Goal: Register for event/course

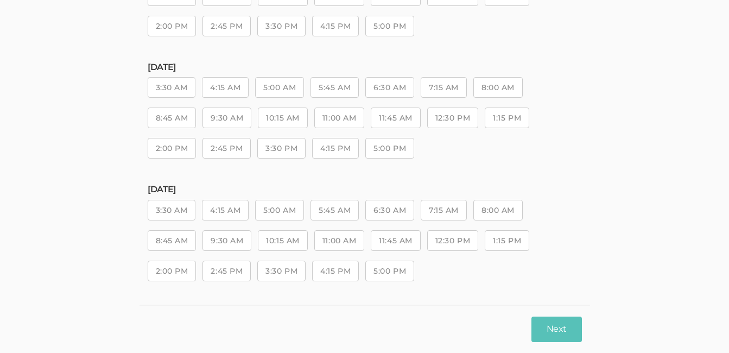
scroll to position [217, 0]
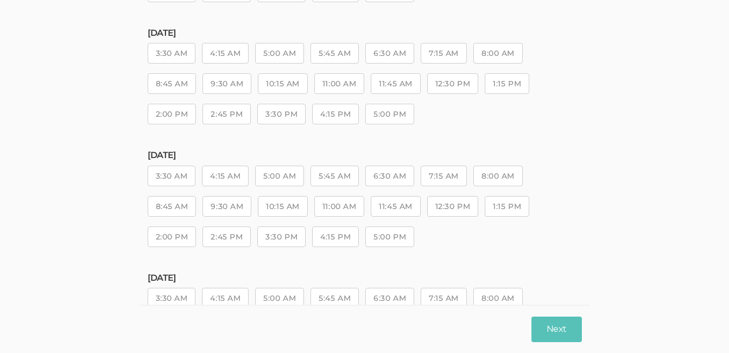
click at [513, 207] on button "1:15 PM" at bounding box center [507, 206] width 45 height 21
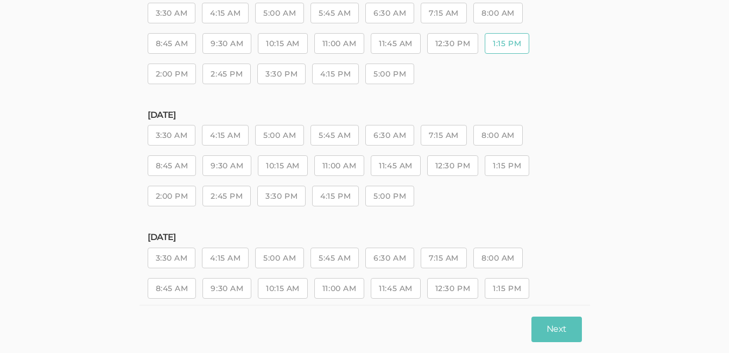
scroll to position [434, 0]
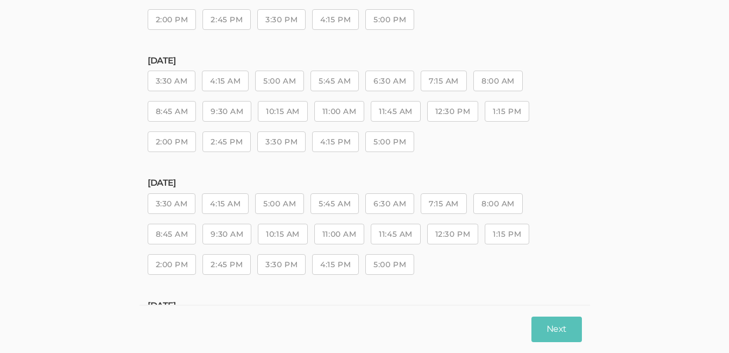
click at [242, 233] on button "9:30 AM" at bounding box center [226, 234] width 49 height 21
click at [269, 236] on button "10:15 AM" at bounding box center [282, 234] width 49 height 21
click at [344, 240] on button "11:00 AM" at bounding box center [339, 234] width 50 height 21
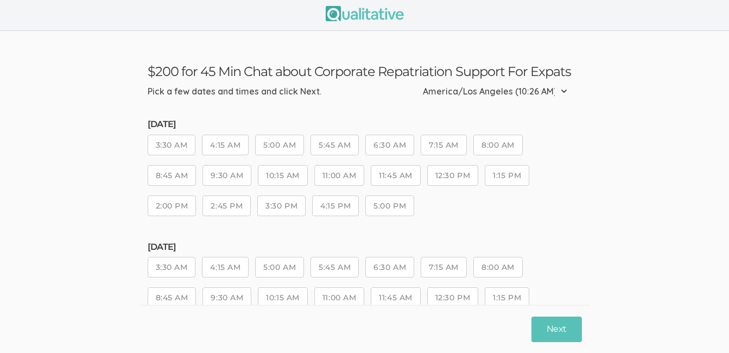
scroll to position [0, 0]
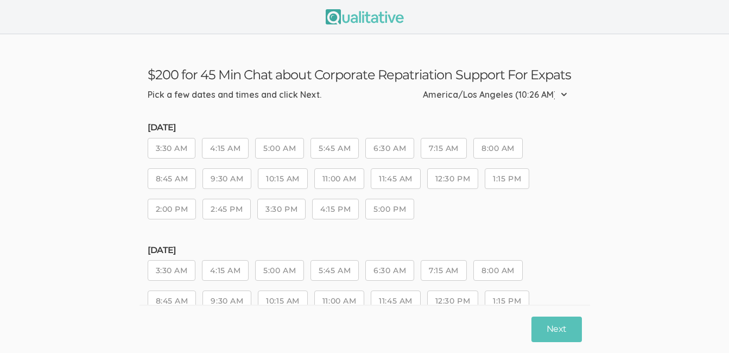
click at [564, 94] on select "Etc/GMT-14 (7:26 AM) Pacific/Kiritimati (7:26 AM) NZ-CHAT (7:11 AM) Pacific/[GE…" at bounding box center [498, 95] width 151 height 24
select select "America/Fort_Wayne"
click at [429, 83] on select "Etc/GMT-14 (7:26 AM) Pacific/Kiritimati (7:26 AM) NZ-CHAT (7:11 AM) Pacific/[GE…" at bounding box center [498, 95] width 151 height 24
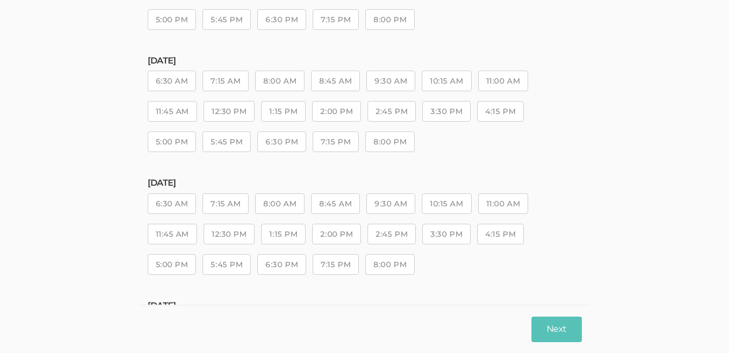
scroll to position [489, 0]
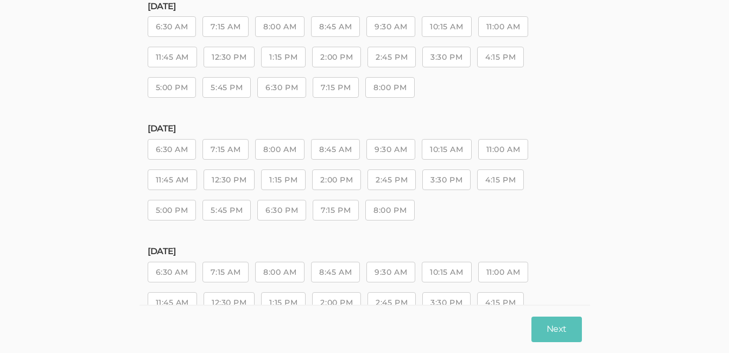
click at [404, 153] on button "9:30 AM" at bounding box center [390, 149] width 49 height 21
click at [440, 152] on button "10:15 AM" at bounding box center [446, 149] width 49 height 21
click at [500, 158] on button "11:00 AM" at bounding box center [503, 149] width 50 height 21
click at [564, 331] on button "Next" at bounding box center [556, 329] width 50 height 26
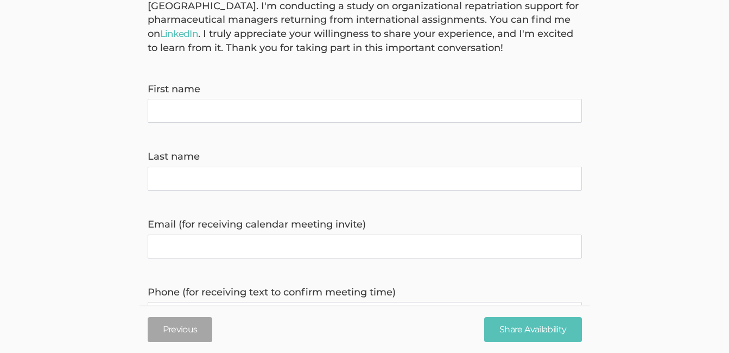
scroll to position [109, 0]
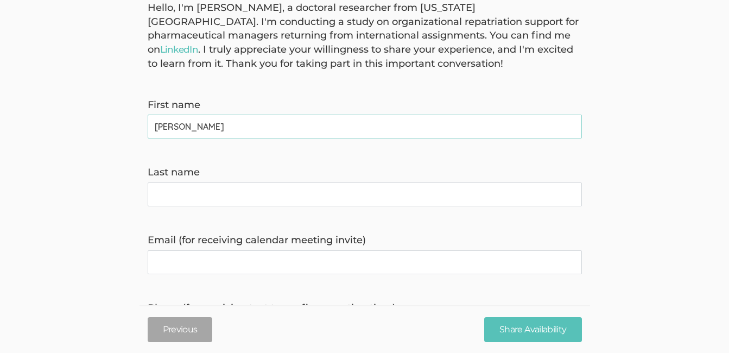
type name "[PERSON_NAME]"
click at [468, 189] on name "Last name" at bounding box center [365, 194] width 434 height 24
type name "Bolt"
click at [484, 218] on form "Hello, I'm [PERSON_NAME], a doctoral researcher from [US_STATE][GEOGRAPHIC_DATA…" at bounding box center [364, 310] width 729 height 619
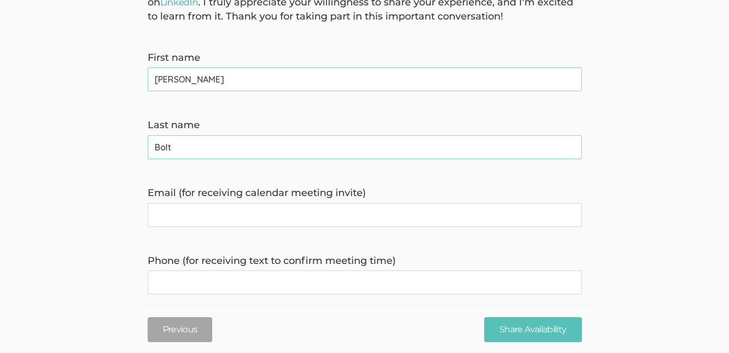
scroll to position [217, 0]
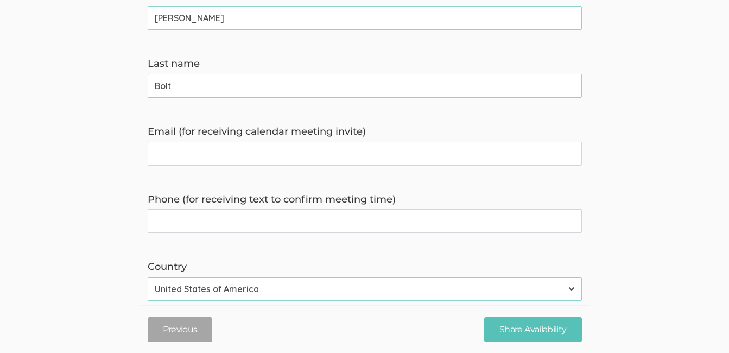
click at [289, 153] on invite\) "Email (for receiving calendar meeting invite)" at bounding box center [365, 154] width 434 height 24
type invite\) "[EMAIL_ADDRESS][DOMAIN_NAME]"
type time\) "2604181080"
click at [604, 199] on form "Hello, I'm [PERSON_NAME], a doctoral researcher from [US_STATE][GEOGRAPHIC_DATA…" at bounding box center [364, 202] width 729 height 619
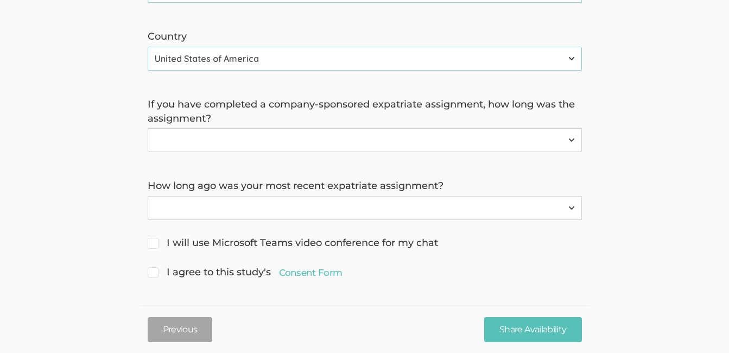
scroll to position [451, 0]
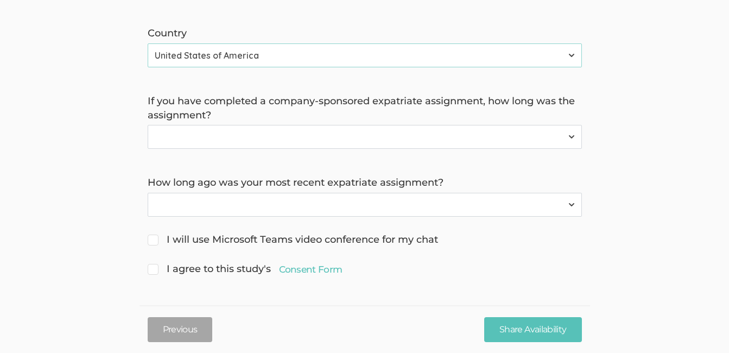
click at [154, 241] on input "I will use Microsoft Teams video conference for my chat" at bounding box center [151, 238] width 7 height 7
checkbox input "true"
click at [154, 268] on input "I agree to this study's Consent Form" at bounding box center [151, 267] width 7 height 7
checkbox input "true"
click at [572, 136] on select "I have not completed a company-sponsored expatriate assignment Less than 3 mont…" at bounding box center [365, 137] width 434 height 24
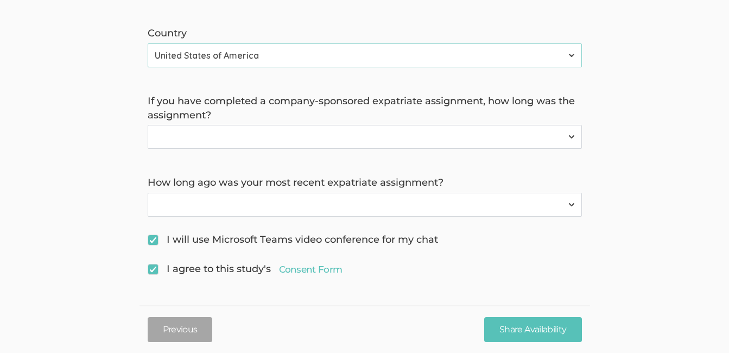
click at [568, 139] on select "I have not completed a company-sponsored expatriate assignment Less than 3 mont…" at bounding box center [365, 137] width 434 height 24
select select "0"
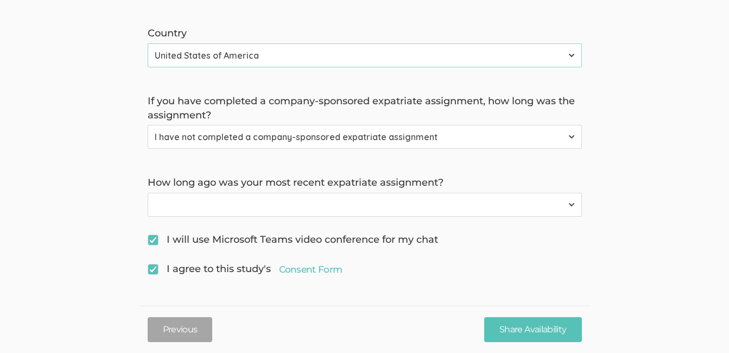
click at [148, 125] on select "I have not completed a company-sponsored expatriate assignment Less than 3 mont…" at bounding box center [365, 137] width 434 height 24
click at [437, 208] on select "Not applicable Within the last 5 years Within the last 10 years More than [DATE]" at bounding box center [365, 205] width 434 height 24
select select "2"
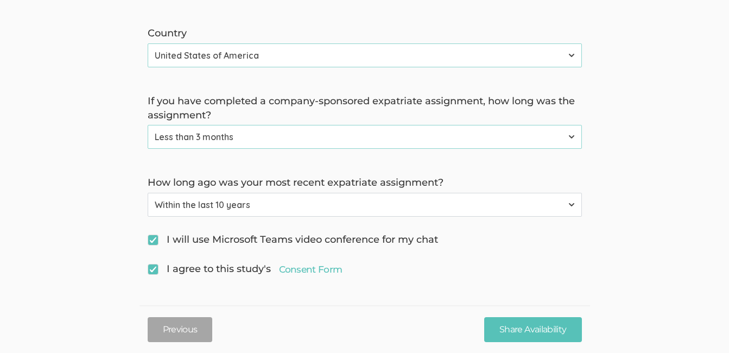
click at [148, 193] on select "Not applicable Within the last 5 years Within the last 10 years More than [DATE]" at bounding box center [365, 205] width 434 height 24
click at [549, 333] on input "Share Availability" at bounding box center [532, 329] width 97 height 26
